Goal: Information Seeking & Learning: Learn about a topic

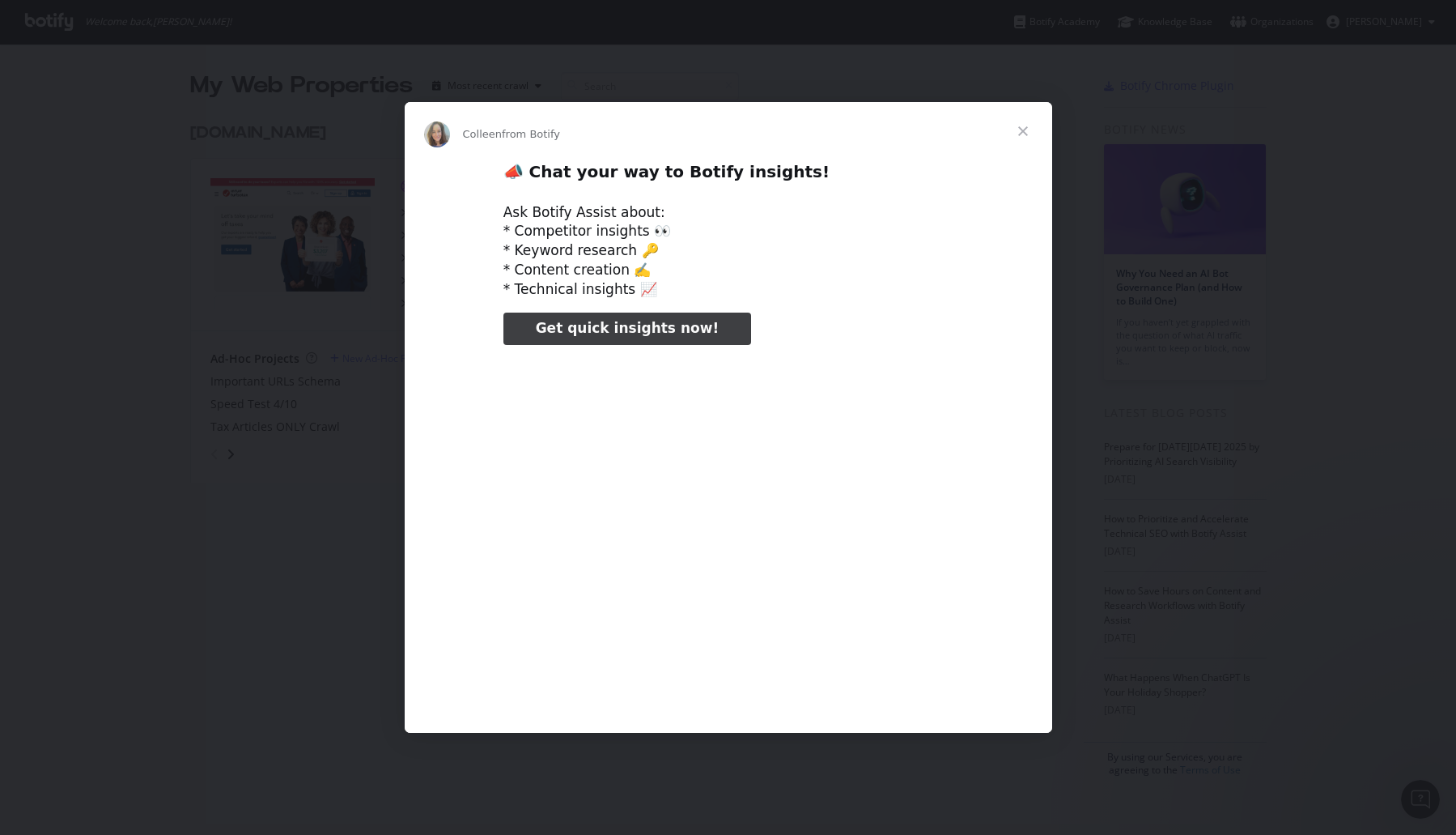
click at [1019, 125] on span "Close" at bounding box center [1023, 131] width 58 height 58
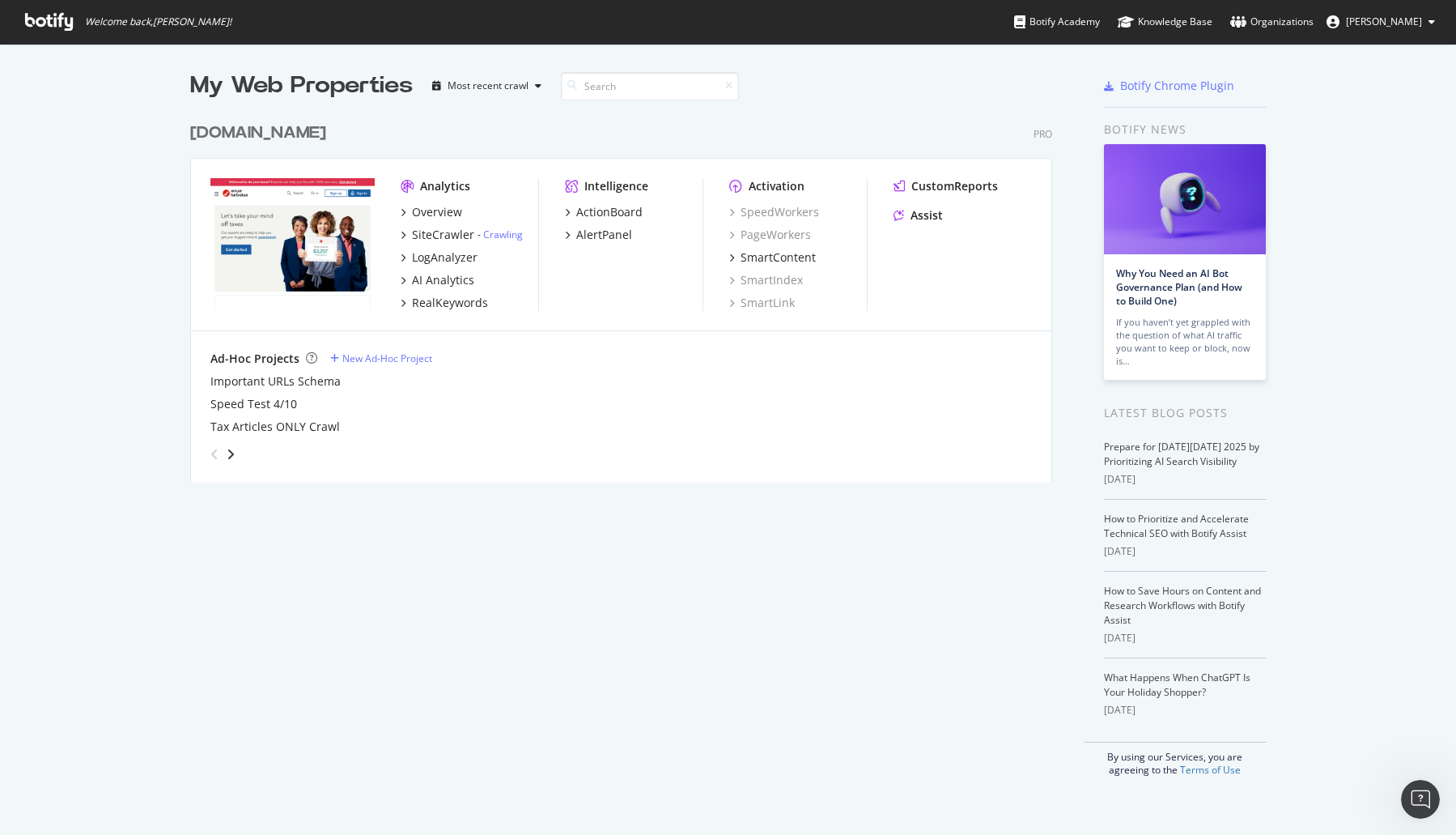
click at [269, 126] on div "[DOMAIN_NAME]" at bounding box center [258, 133] width 136 height 24
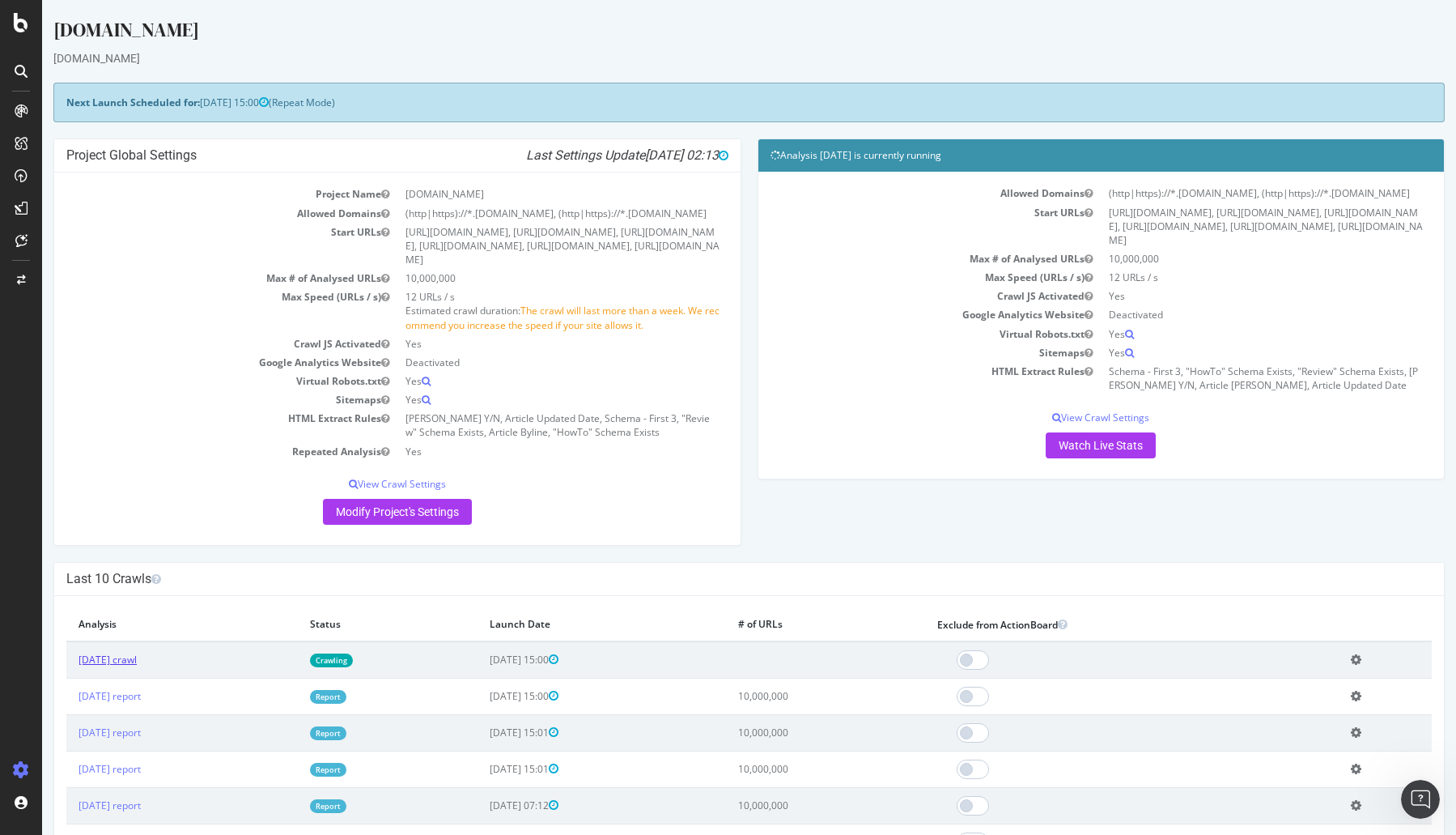
click at [135, 659] on link "2025 Oct. 10th crawl" at bounding box center [108, 660] width 58 height 14
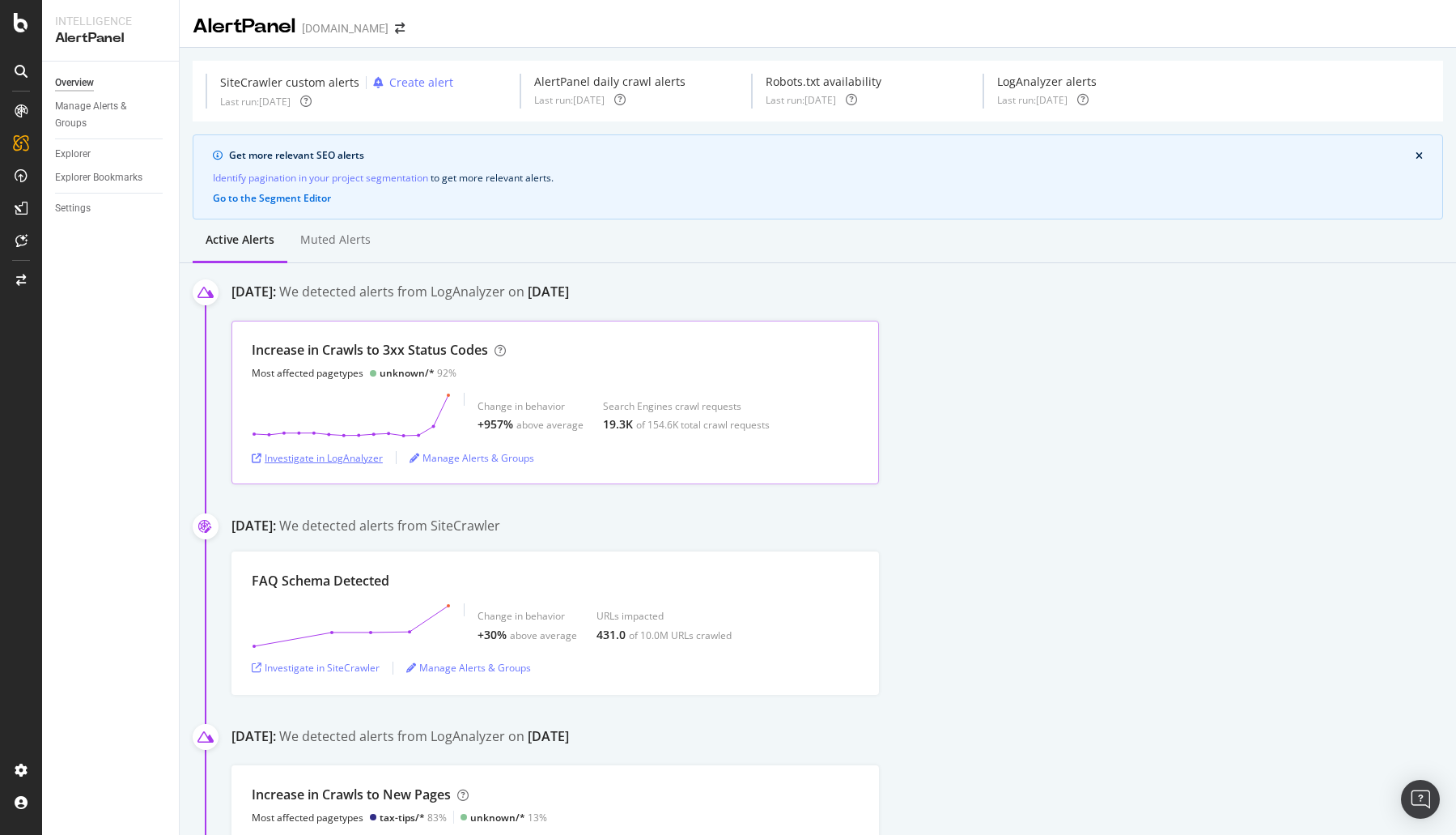
click at [325, 460] on div "Investigate in LogAnalyzer" at bounding box center [317, 458] width 131 height 14
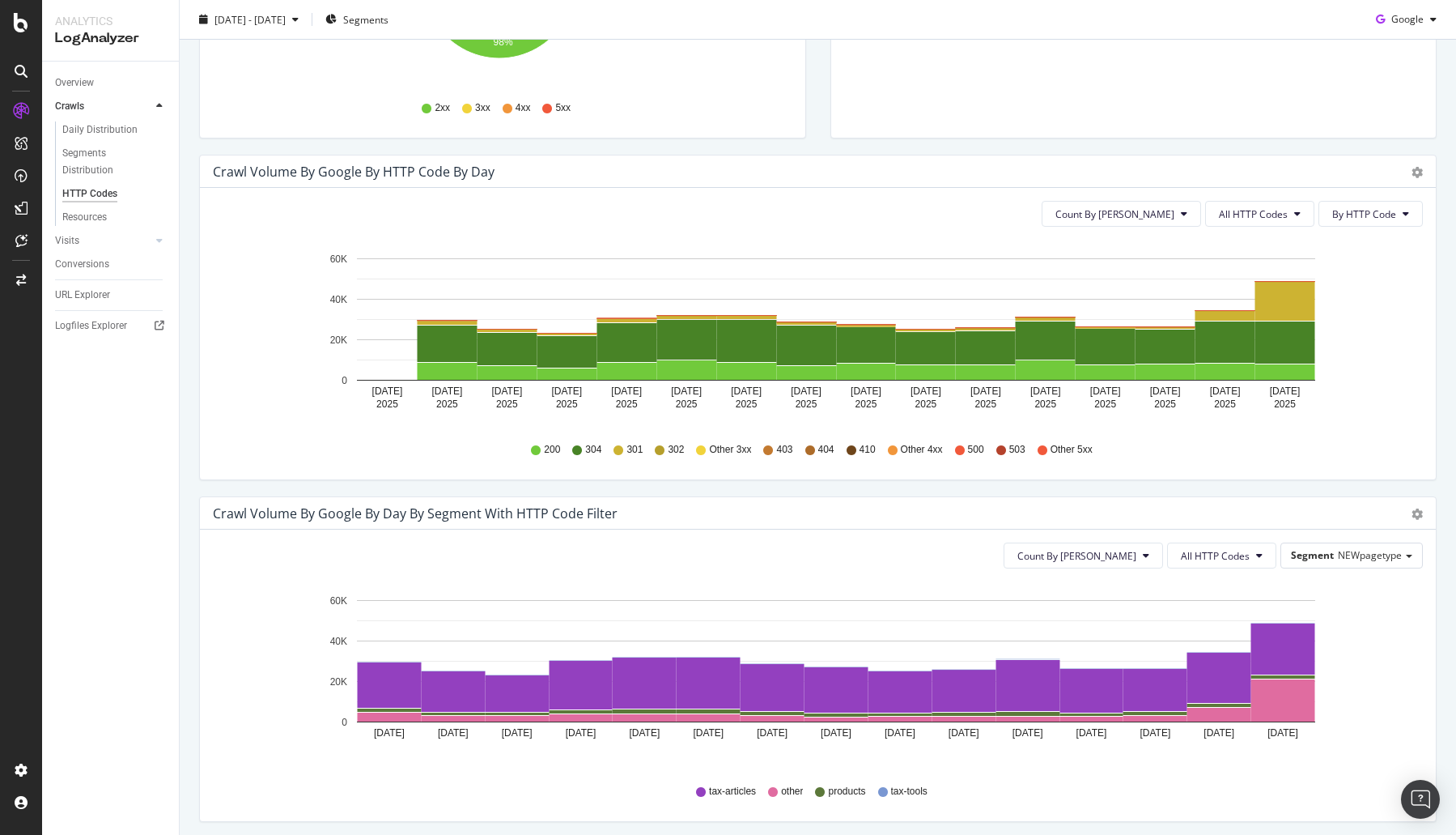
scroll to position [301, 0]
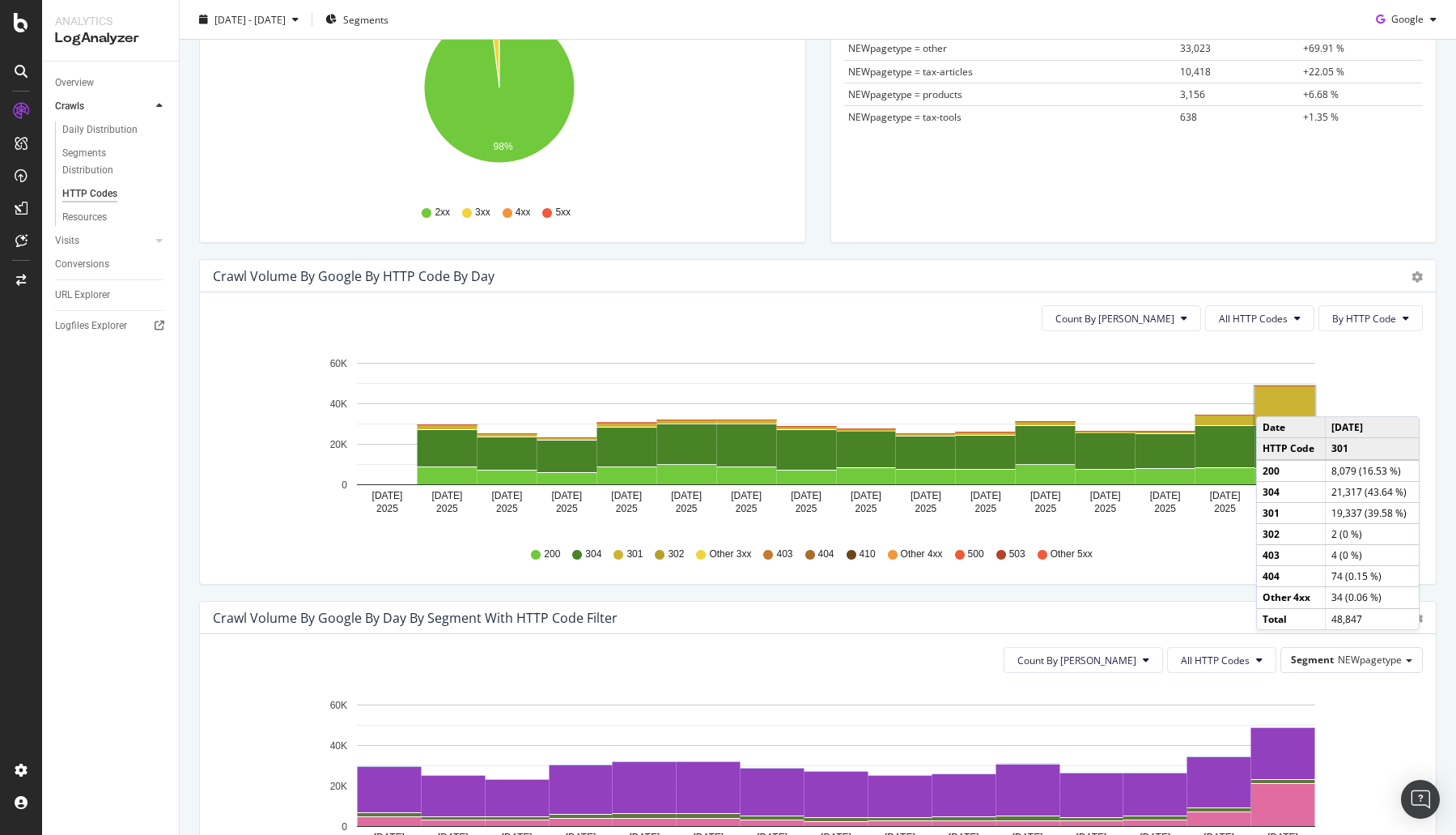
click at [1272, 400] on rect "A chart." at bounding box center [1285, 406] width 60 height 39
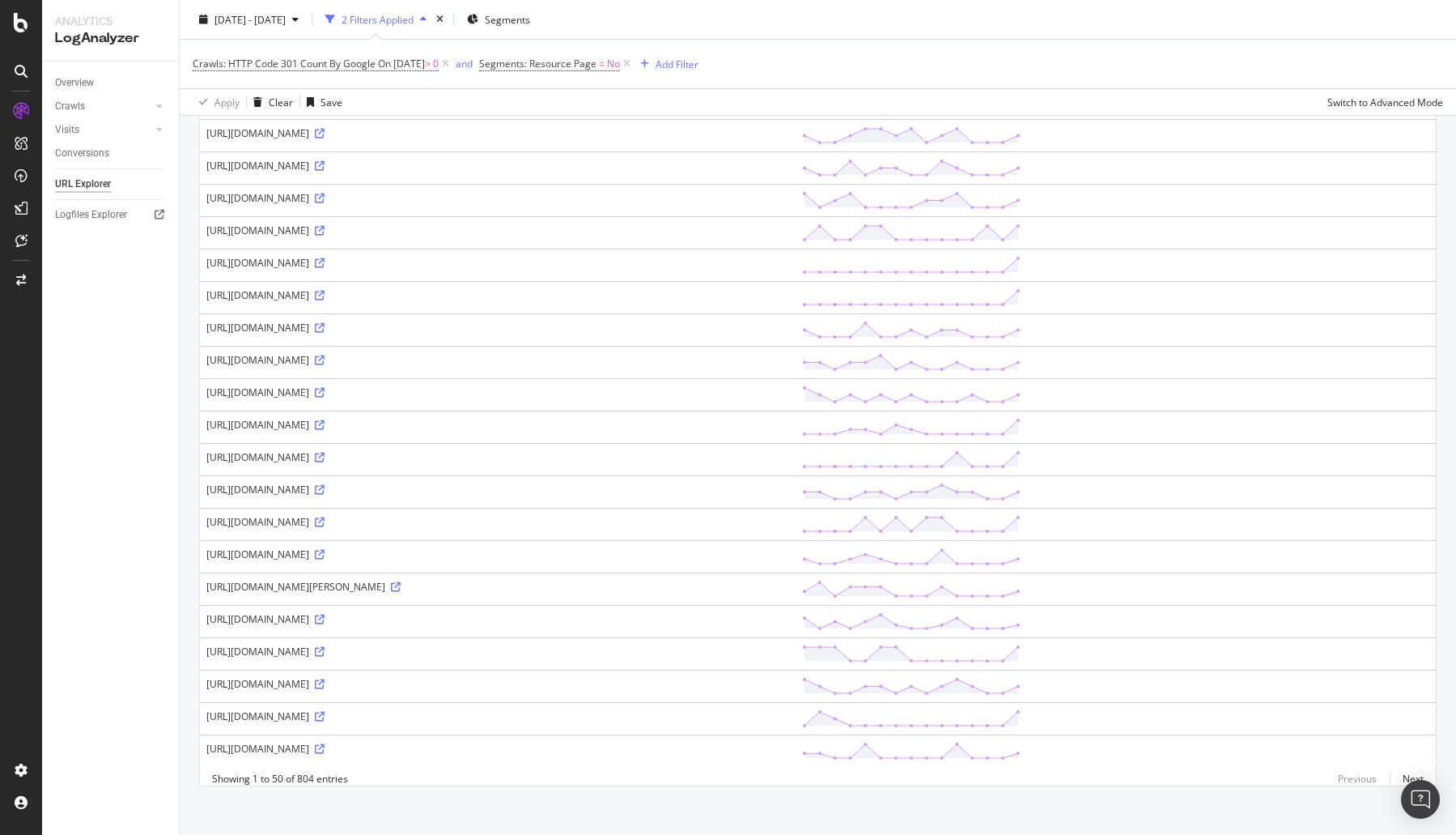
scroll to position [1160, 0]
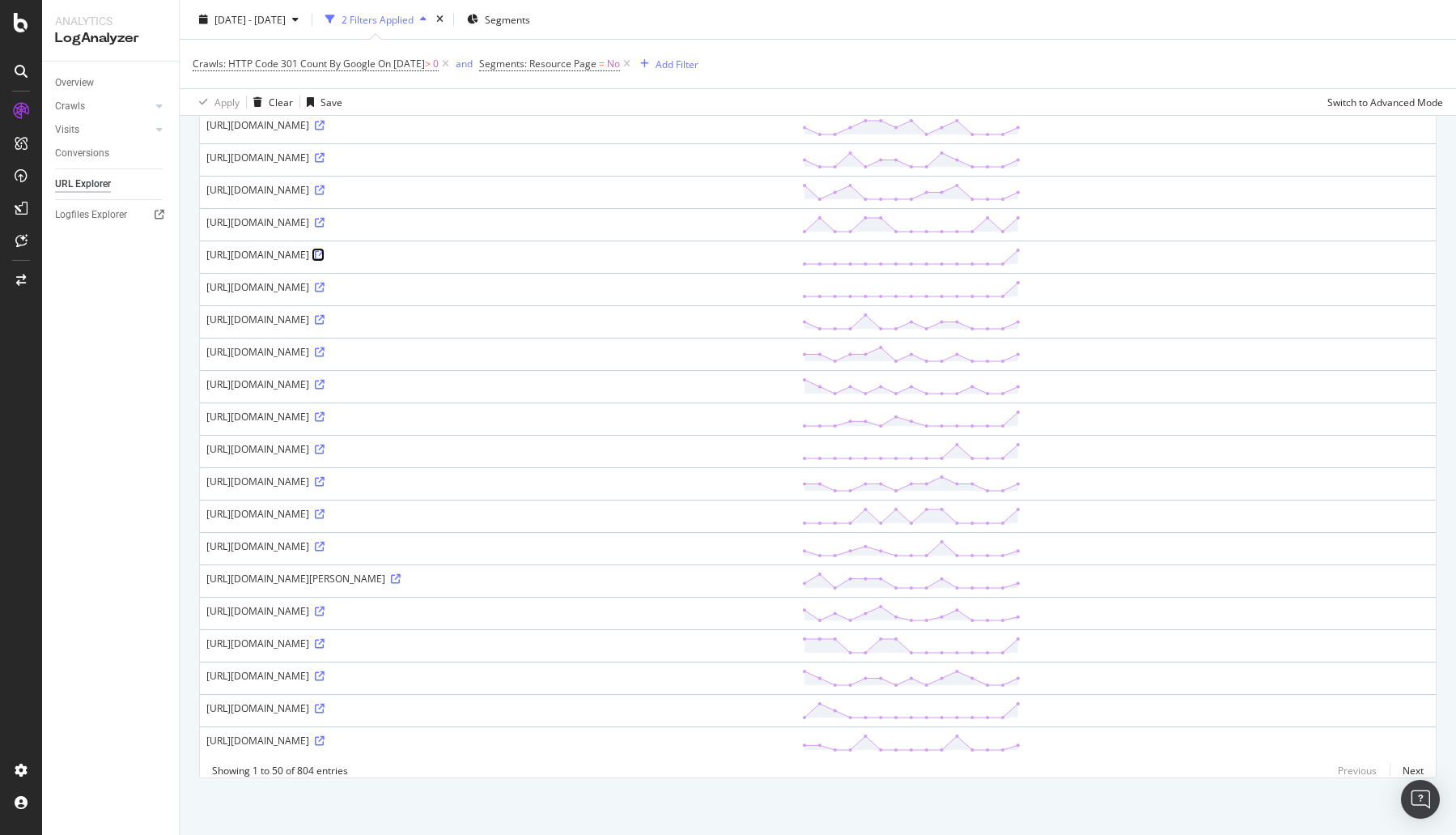
click at [325, 250] on icon at bounding box center [320, 254] width 9 height 9
click at [514, 345] on div "http://static.turbotax.intuit.com/tax-tips/disability/what-are-disability-tax-c…" at bounding box center [498, 352] width 583 height 14
copy div "http://static.turbotax.intuit.com/tax-tips/disability/what-are-disability-tax-c…"
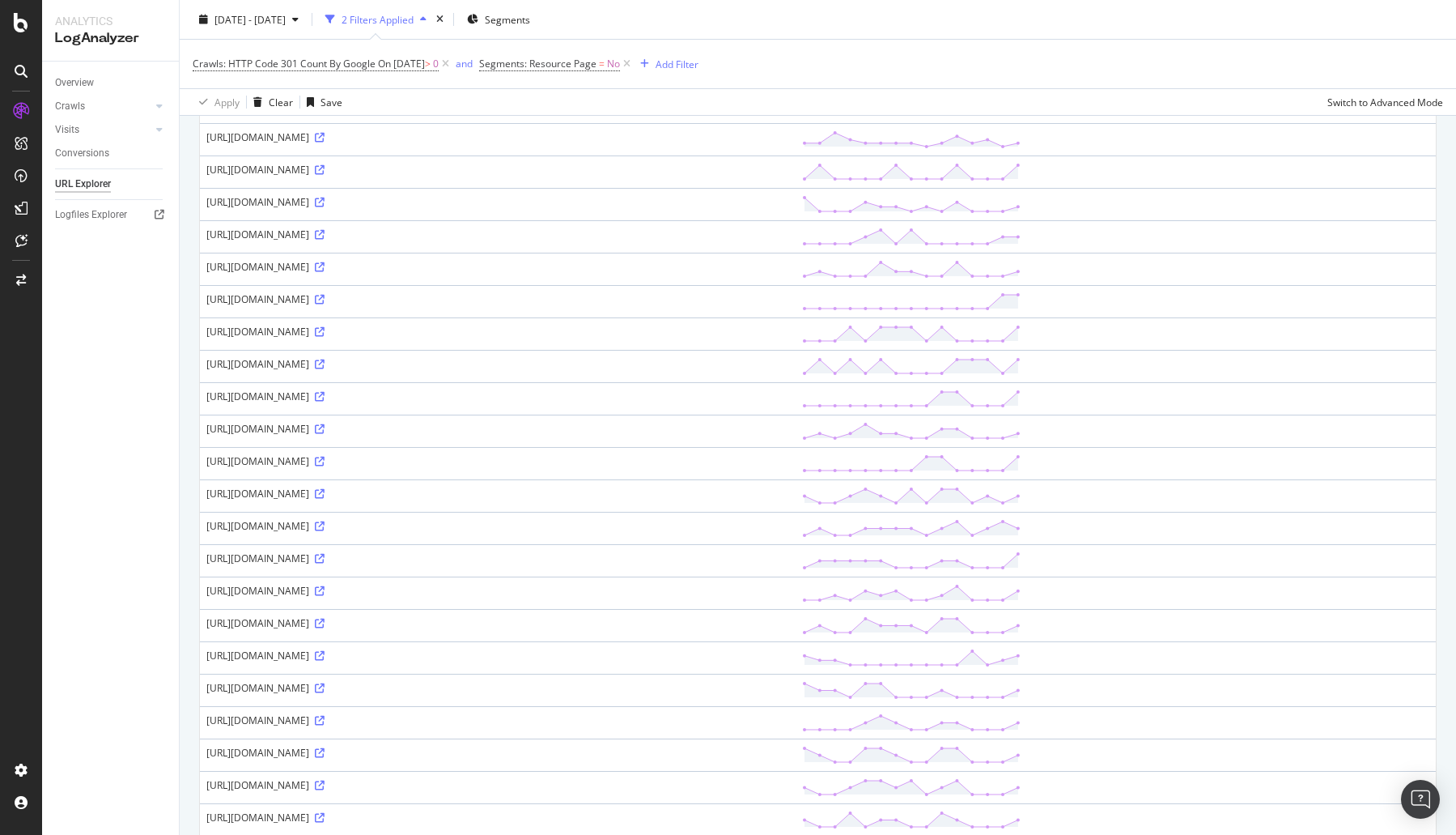
scroll to position [0, 0]
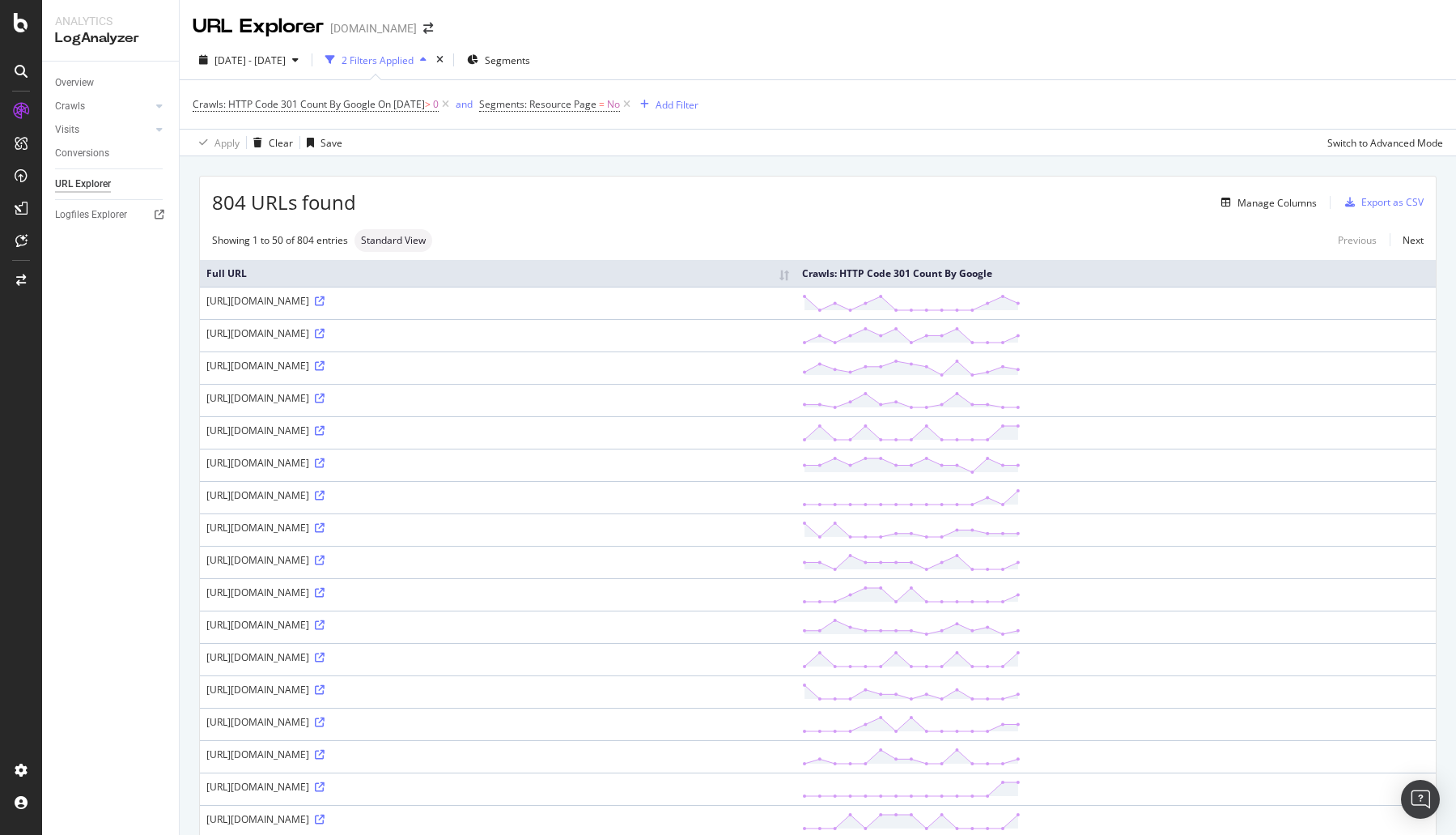
click at [362, 302] on div "http://static.turbotax.intuit.com/corp/cd-download/guarantees/" at bounding box center [498, 301] width 583 height 14
click at [789, 302] on div "http://static.turbotax.intuit.com/corp/cd-download/guarantees/" at bounding box center [498, 301] width 583 height 14
